Goal: Navigation & Orientation: Find specific page/section

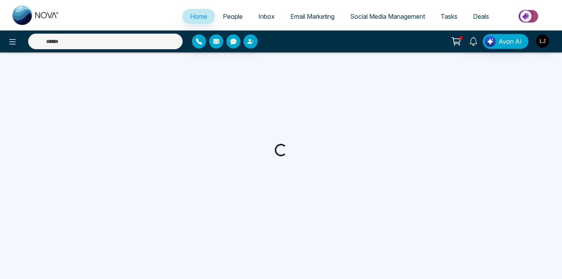
click at [395, 15] on span "Social Media Management" at bounding box center [387, 16] width 75 height 8
click at [549, 44] on button "button" at bounding box center [542, 41] width 14 height 14
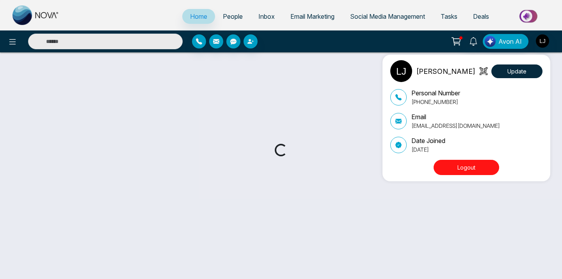
click at [469, 171] on button "Logout" at bounding box center [467, 167] width 66 height 15
